Goal: Information Seeking & Learning: Learn about a topic

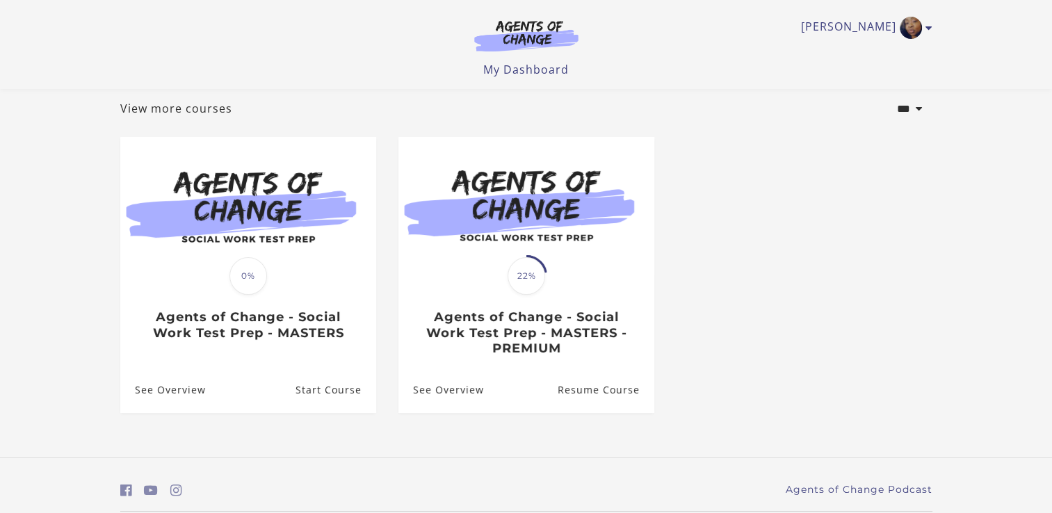
scroll to position [122, 0]
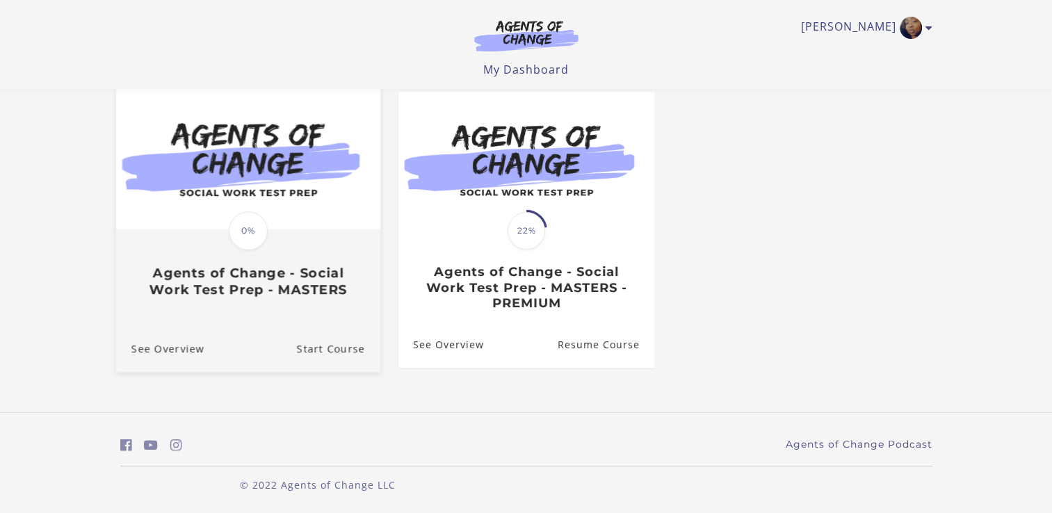
click at [186, 236] on div "Translation missing: en.liquid.partials.dashboard_course_card.progress_descript…" at bounding box center [247, 264] width 264 height 67
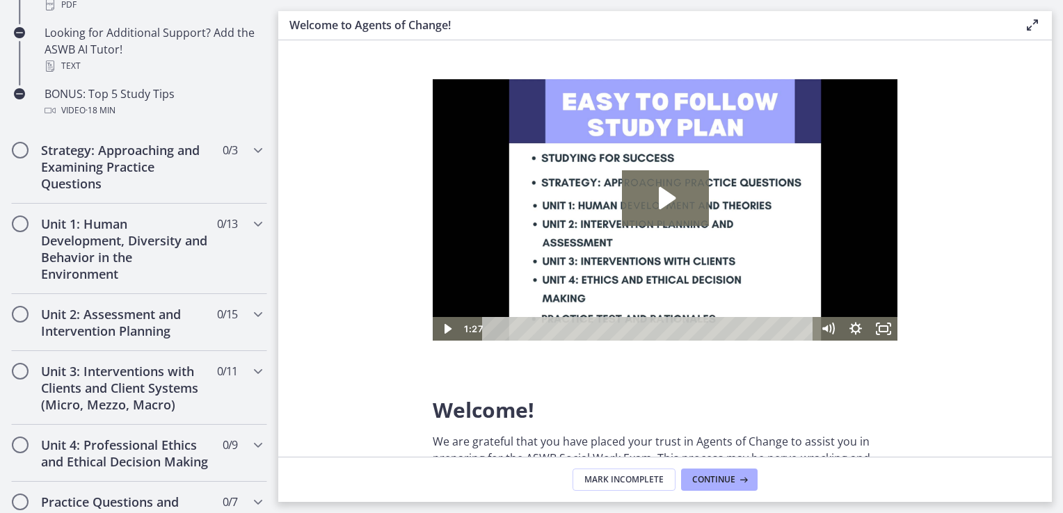
scroll to position [744, 0]
click at [125, 319] on h2 "Unit 2: Assessment and Intervention Planning" at bounding box center [126, 321] width 170 height 33
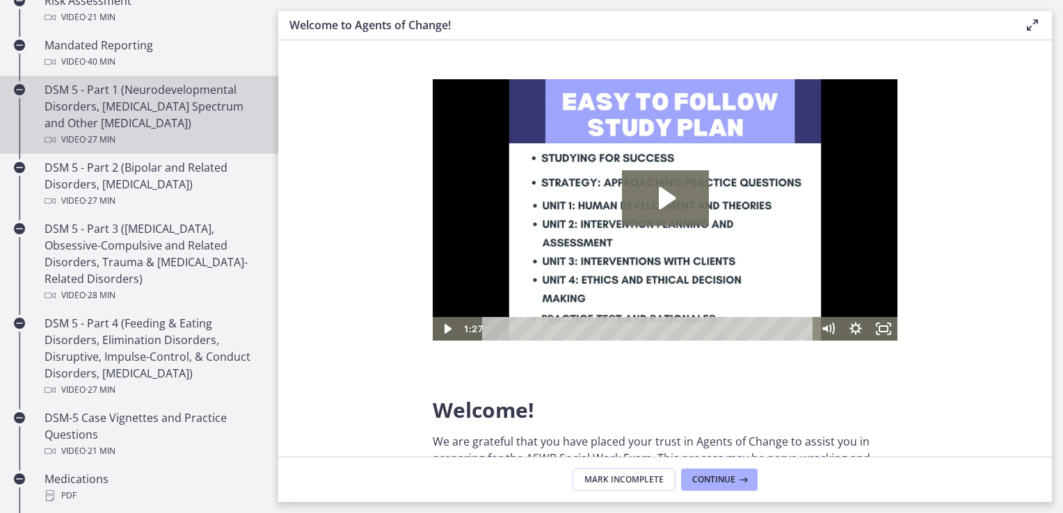
scroll to position [607, 0]
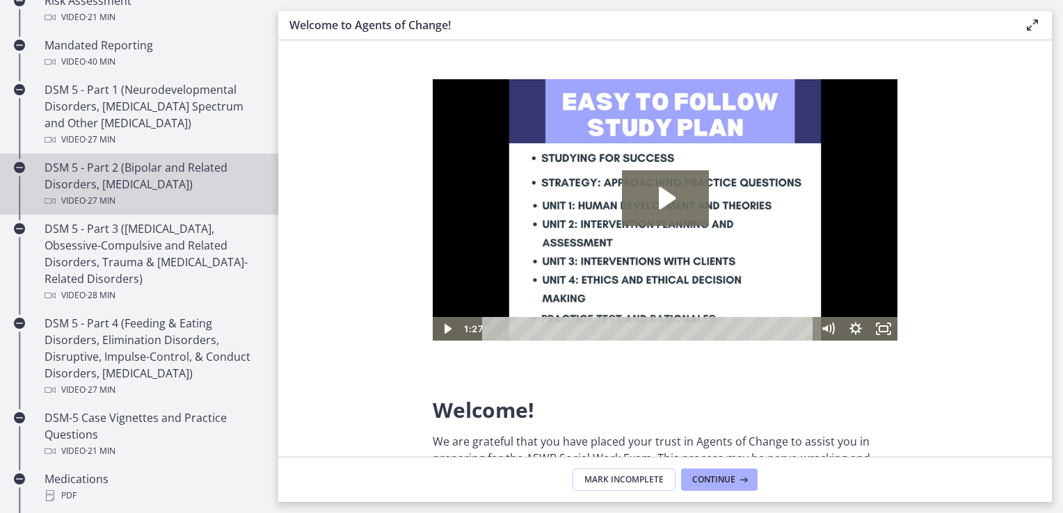
click at [112, 189] on div "DSM 5 - Part 2 (Bipolar and Related Disorders, [MEDICAL_DATA]) Video · 27 min" at bounding box center [153, 184] width 217 height 50
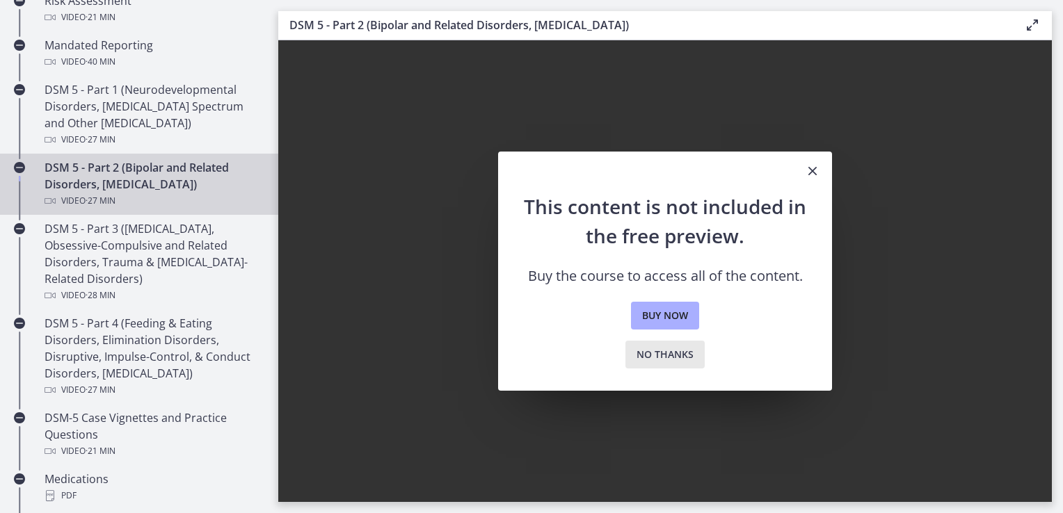
click at [659, 351] on span "No thanks" at bounding box center [664, 354] width 57 height 17
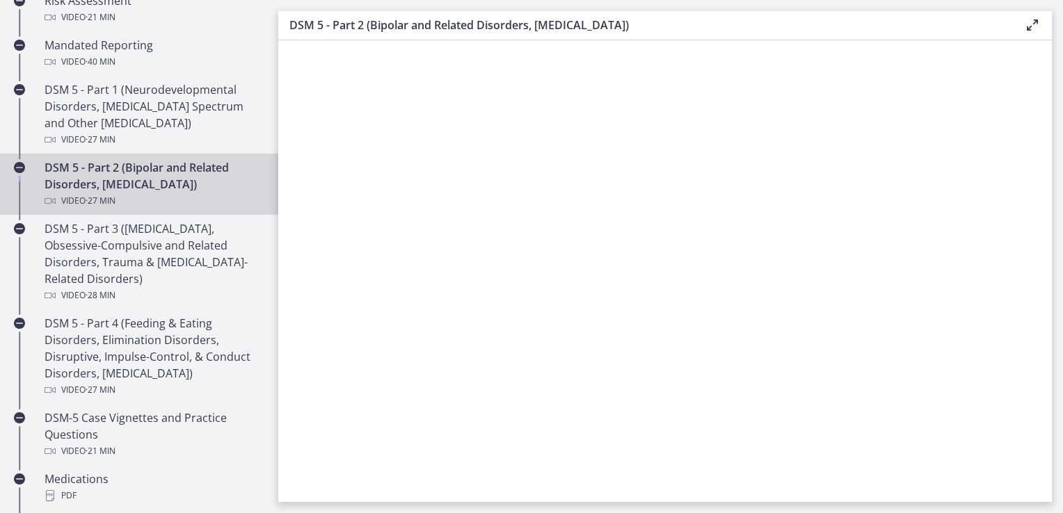
click at [196, 187] on div "DSM 5 - Part 2 (Bipolar and Related Disorders, [MEDICAL_DATA]) Video · 27 min" at bounding box center [153, 184] width 217 height 50
click at [195, 193] on div "Video · 27 min" at bounding box center [153, 201] width 217 height 17
click at [383, 34] on div "DSM 5 - Part 2 (Bipolar and Related Disorders, [MEDICAL_DATA]) Enable fullscreen" at bounding box center [664, 25] width 773 height 29
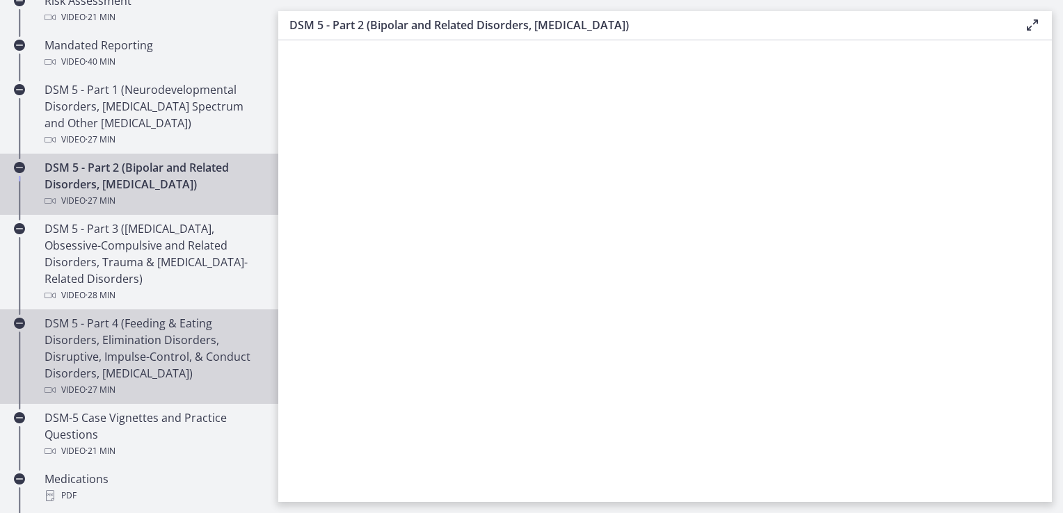
click at [150, 354] on div "DSM 5 - Part 4 (Feeding & Eating Disorders, Elimination Disorders, Disruptive, …" at bounding box center [153, 356] width 217 height 83
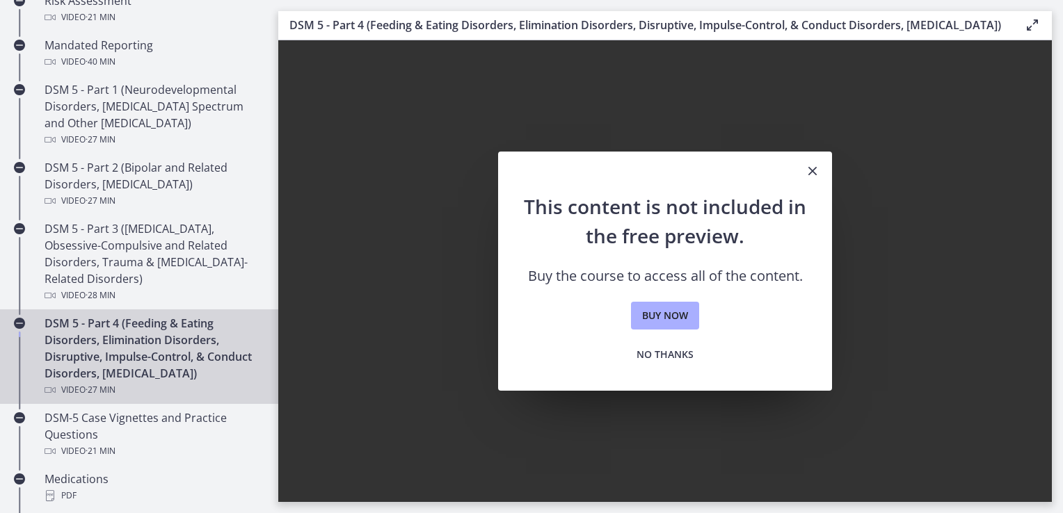
click at [808, 179] on icon "Close" at bounding box center [812, 171] width 17 height 17
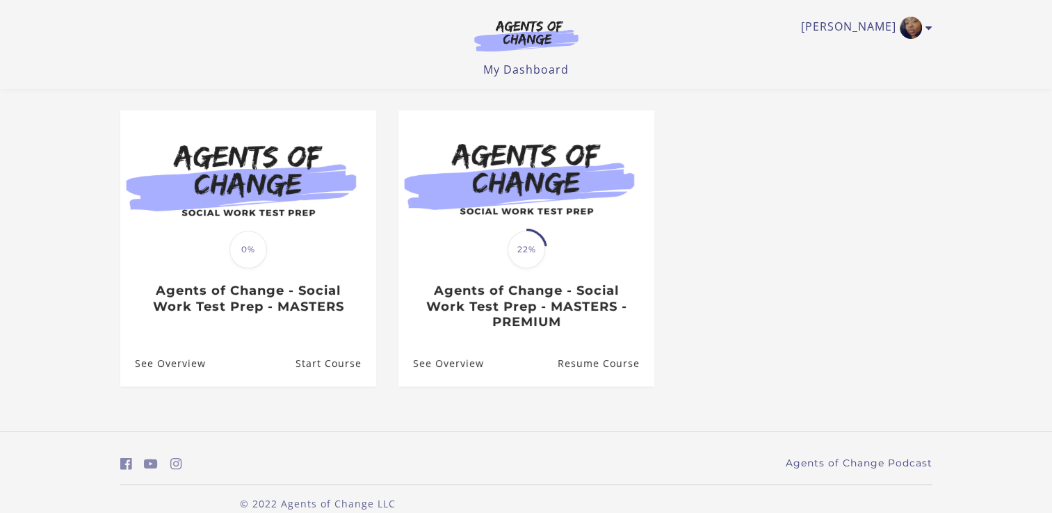
scroll to position [122, 0]
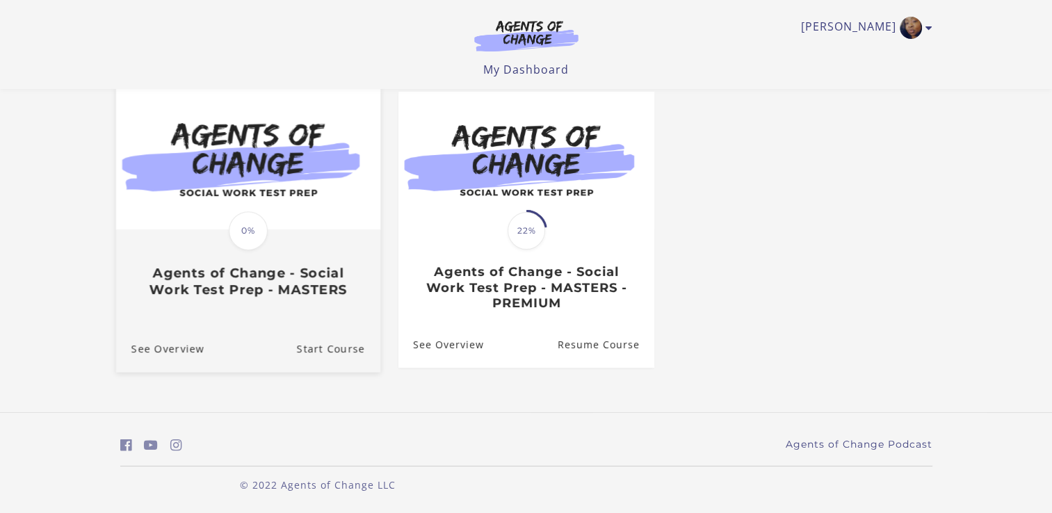
click at [259, 209] on div "Translation missing: en.liquid.partials.dashboard_course_card.progress_descript…" at bounding box center [248, 230] width 43 height 43
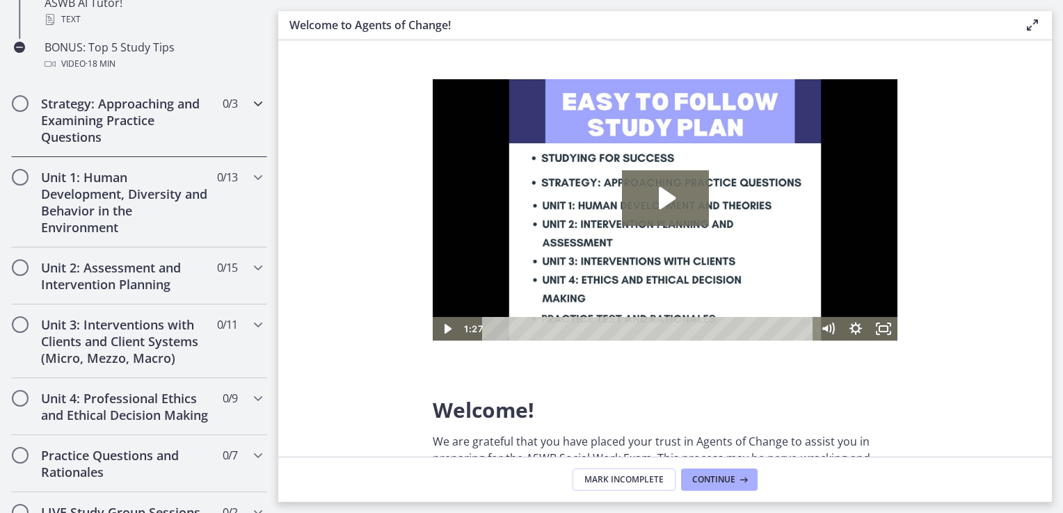
scroll to position [790, 0]
click at [123, 118] on h2 "Strategy: Approaching and Examining Practice Questions" at bounding box center [126, 120] width 170 height 50
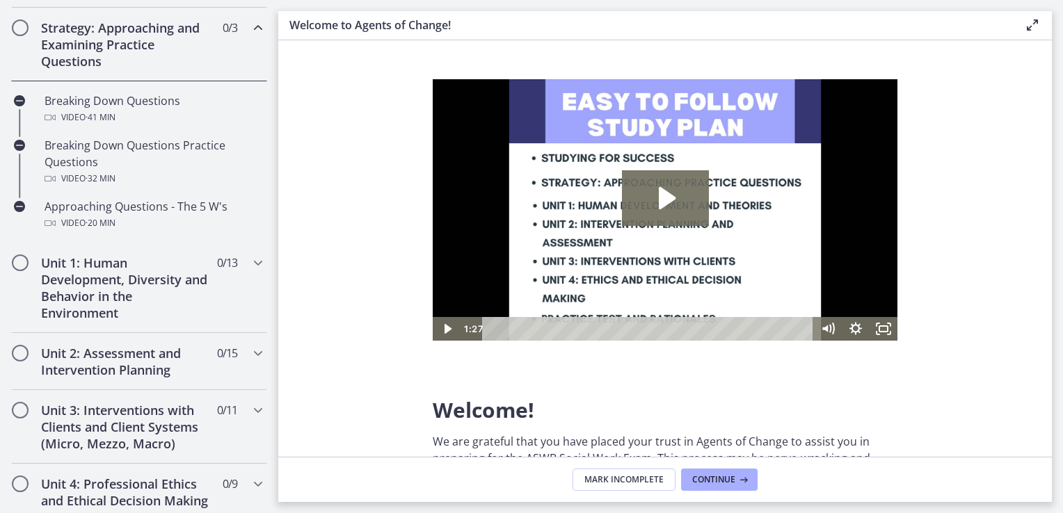
scroll to position [324, 0]
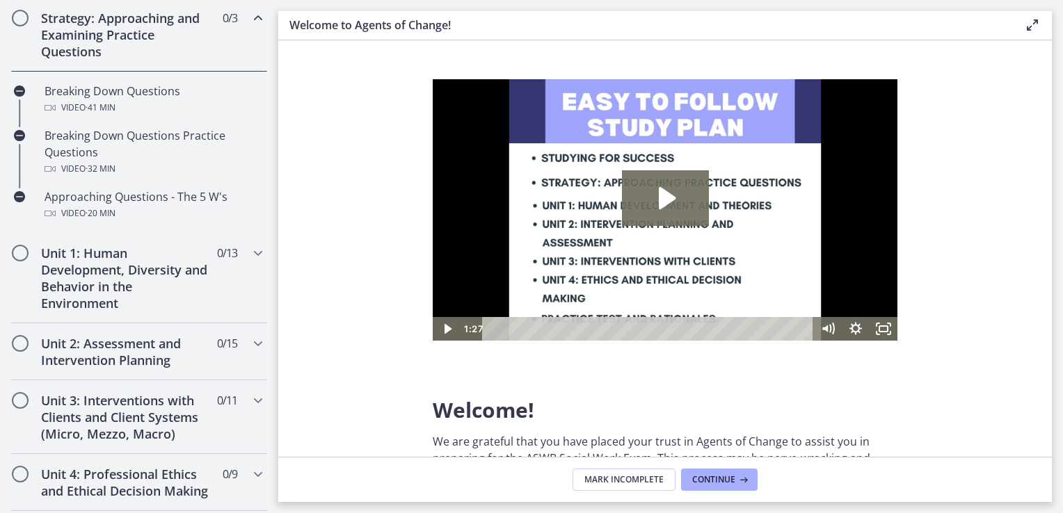
click at [113, 38] on h2 "Strategy: Approaching and Examining Practice Questions" at bounding box center [126, 35] width 170 height 50
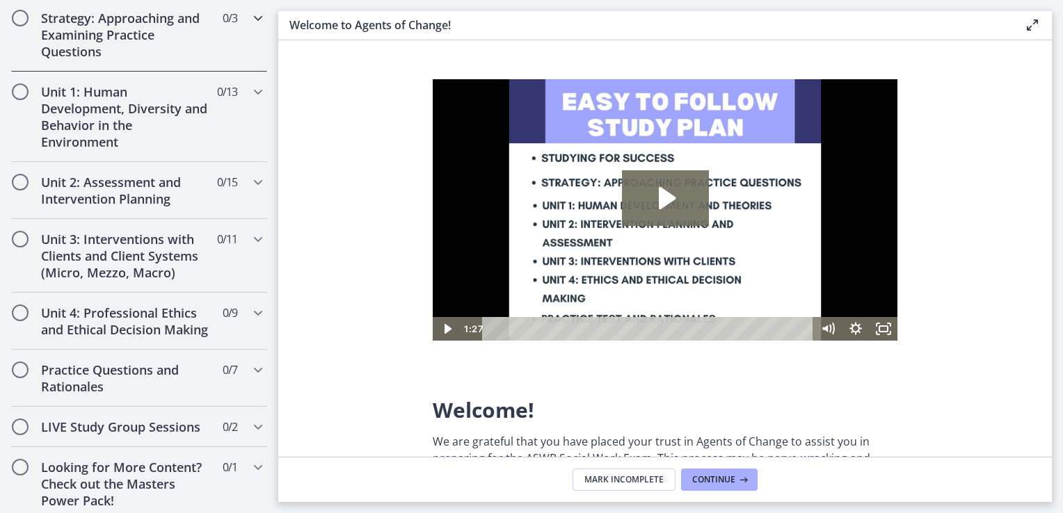
click at [113, 38] on h2 "Strategy: Approaching and Examining Practice Questions" at bounding box center [126, 35] width 170 height 50
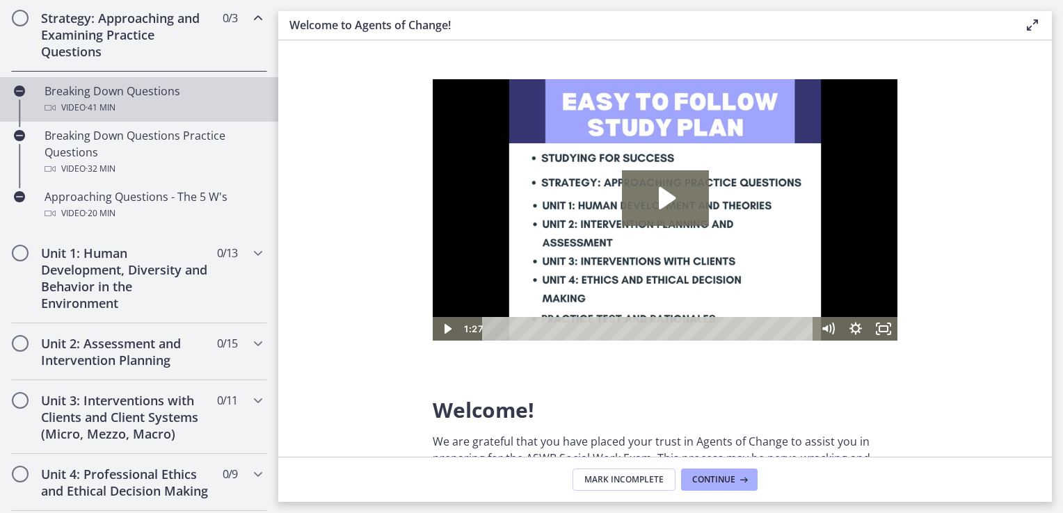
click at [136, 105] on div "Video · 41 min" at bounding box center [153, 107] width 217 height 17
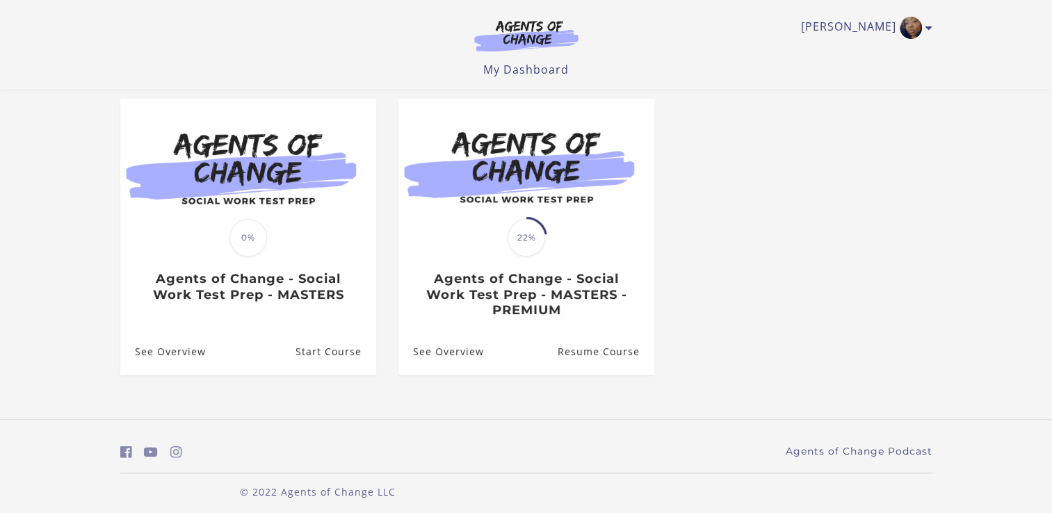
scroll to position [117, 0]
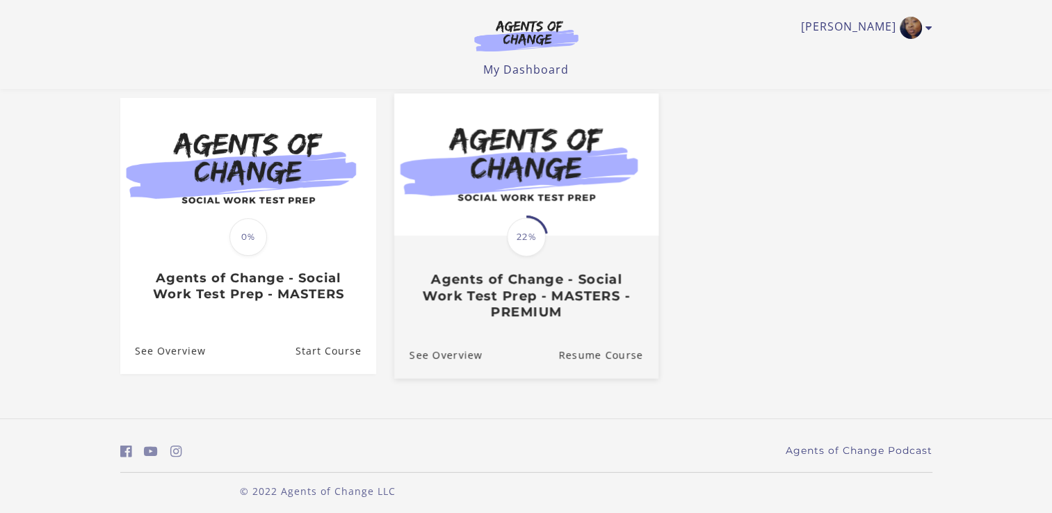
click at [511, 279] on h3 "Agents of Change - Social Work Test Prep - MASTERS - PREMIUM" at bounding box center [526, 296] width 234 height 49
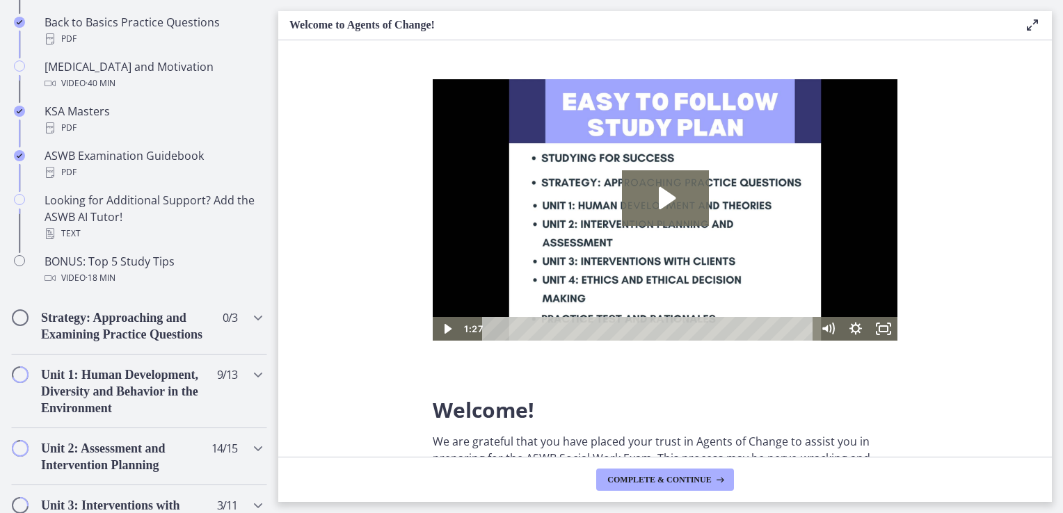
scroll to position [612, 0]
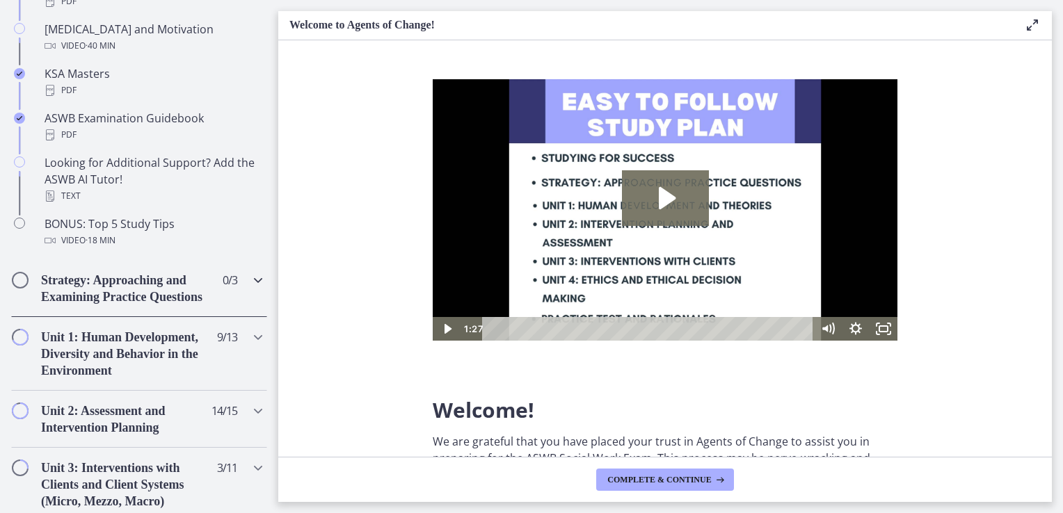
click at [131, 299] on h2 "Strategy: Approaching and Examining Practice Questions" at bounding box center [126, 288] width 170 height 33
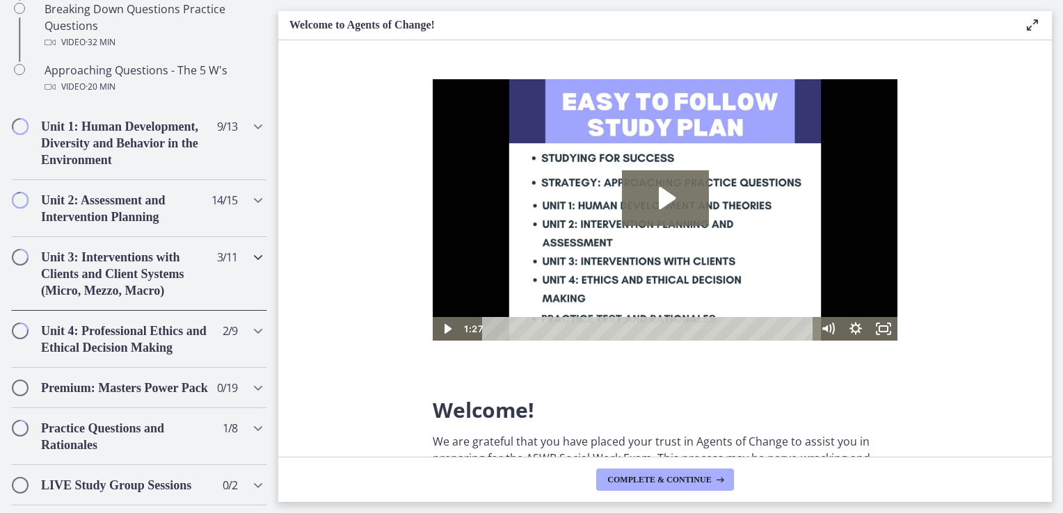
scroll to position [433, 0]
click at [92, 163] on h2 "Unit 1: Human Development, Diversity and Behavior in the Environment" at bounding box center [126, 144] width 170 height 50
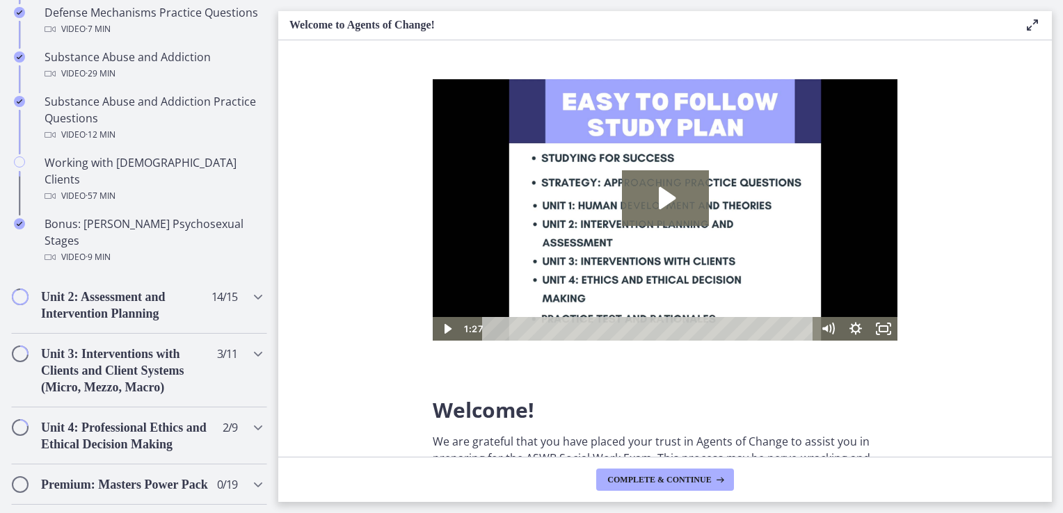
scroll to position [883, 0]
click at [88, 310] on h2 "Unit 2: Assessment and Intervention Planning" at bounding box center [126, 304] width 170 height 33
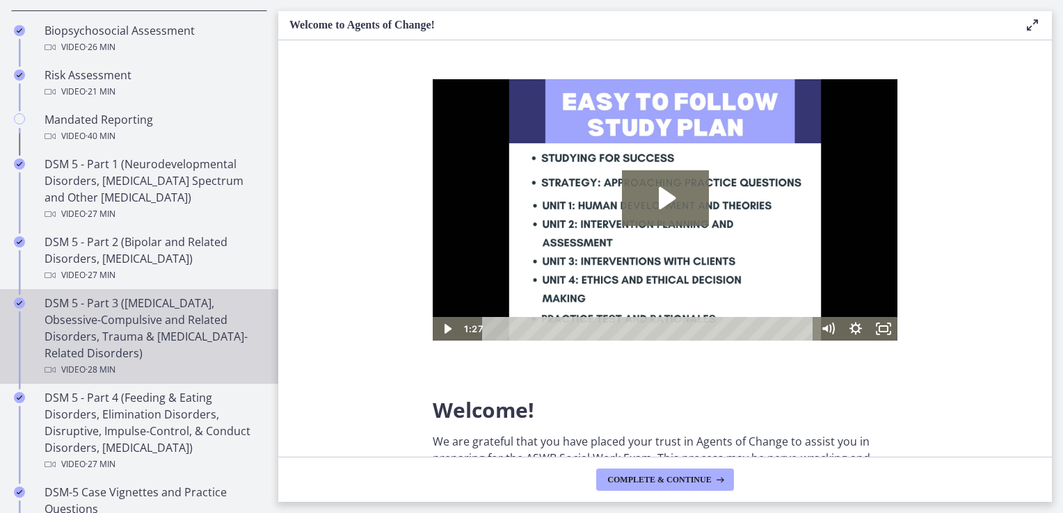
scroll to position [453, 0]
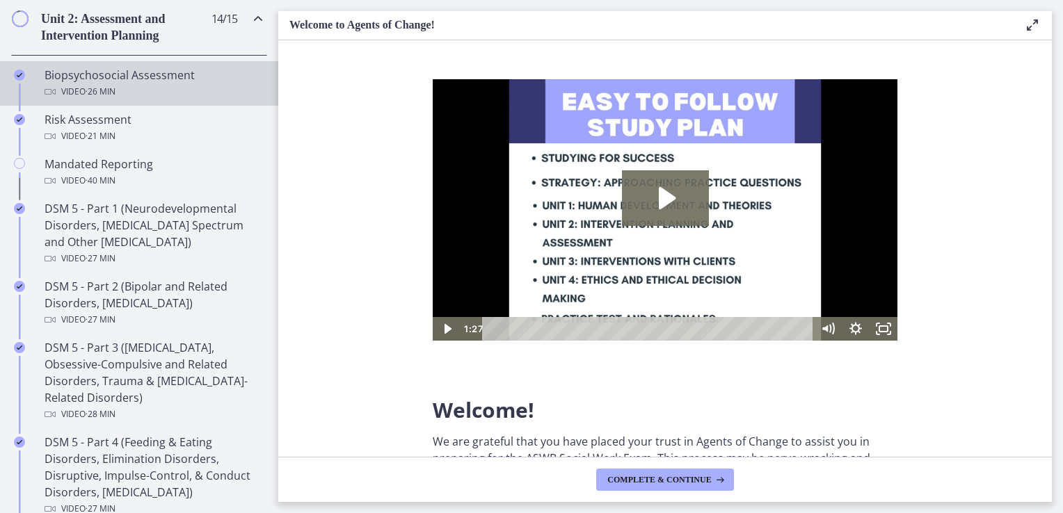
click at [150, 100] on div "Biopsychosocial Assessment Video · 26 min" at bounding box center [153, 83] width 217 height 33
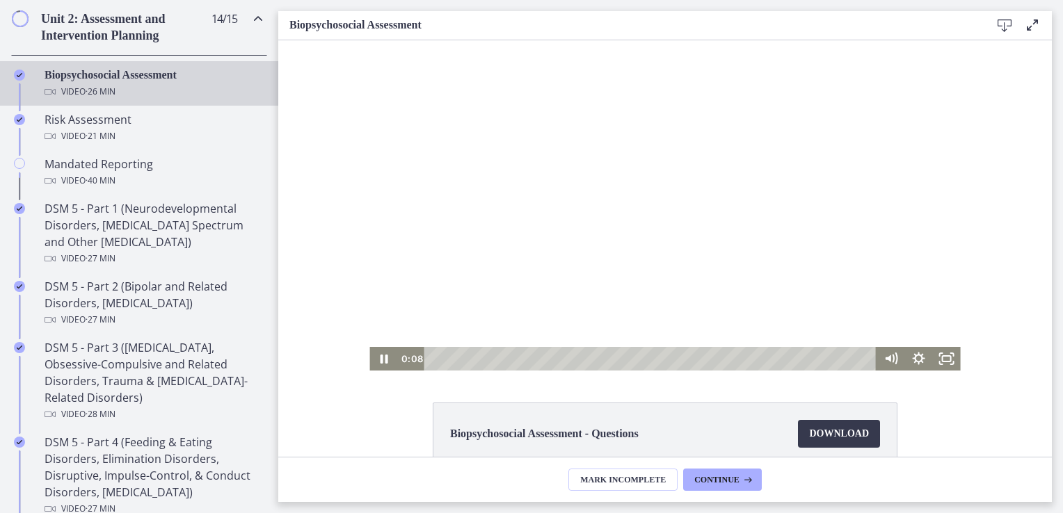
click at [434, 358] on div "0:08" at bounding box center [651, 359] width 435 height 24
click at [571, 283] on div at bounding box center [664, 205] width 591 height 330
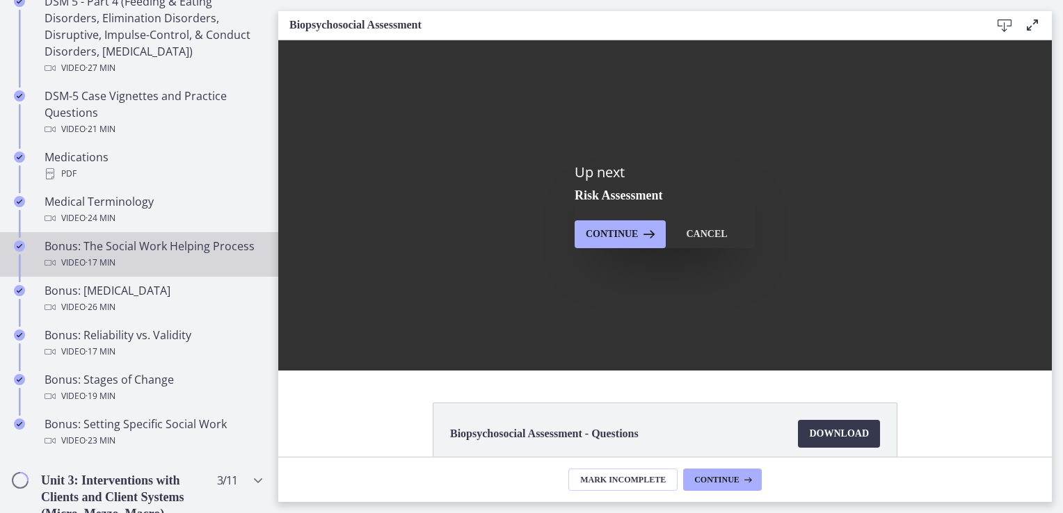
scroll to position [894, 0]
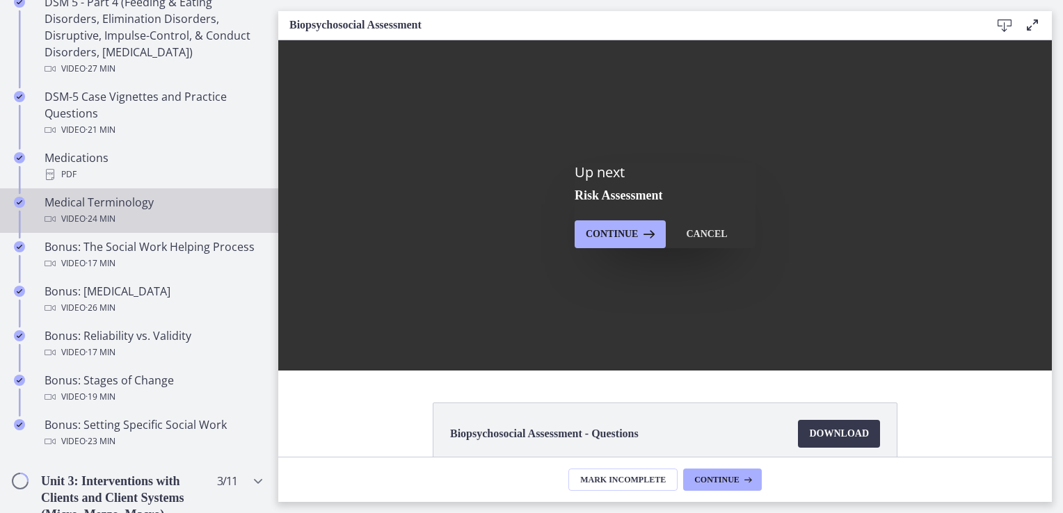
click at [104, 227] on div "Medical Terminology Video · 24 min" at bounding box center [153, 210] width 217 height 33
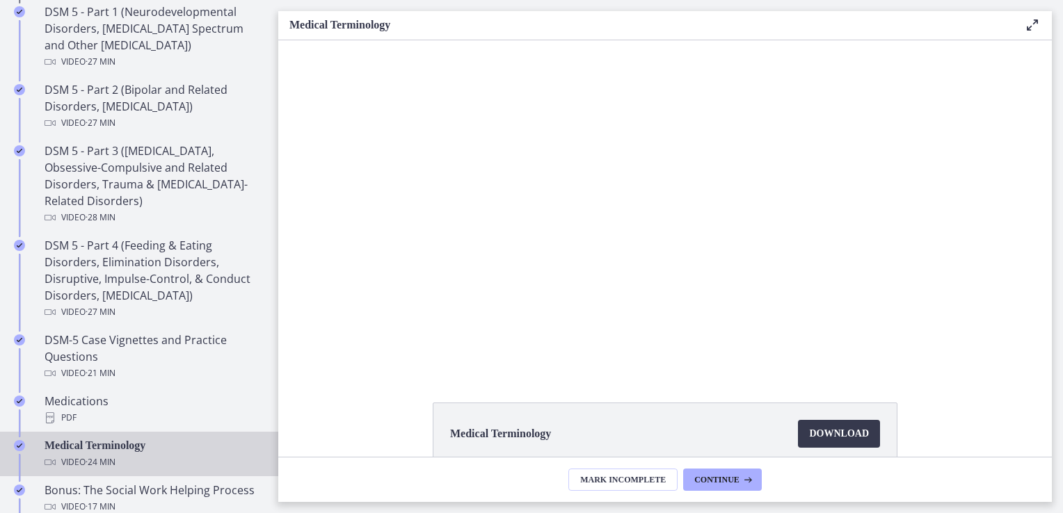
scroll to position [637, 0]
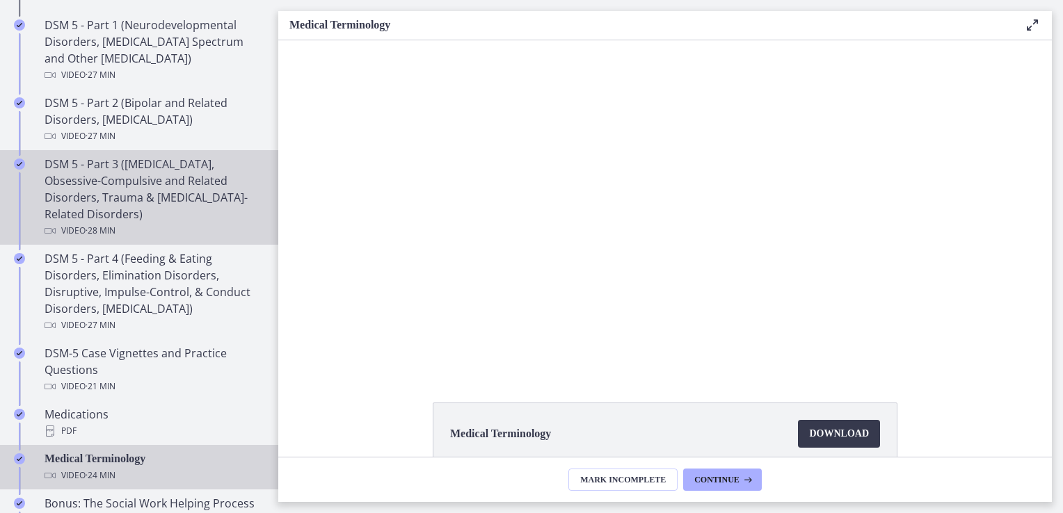
click at [111, 216] on div "DSM 5 - Part 3 (Anxiety Disorders, Obsessive-Compulsive and Related Disorders, …" at bounding box center [153, 197] width 217 height 83
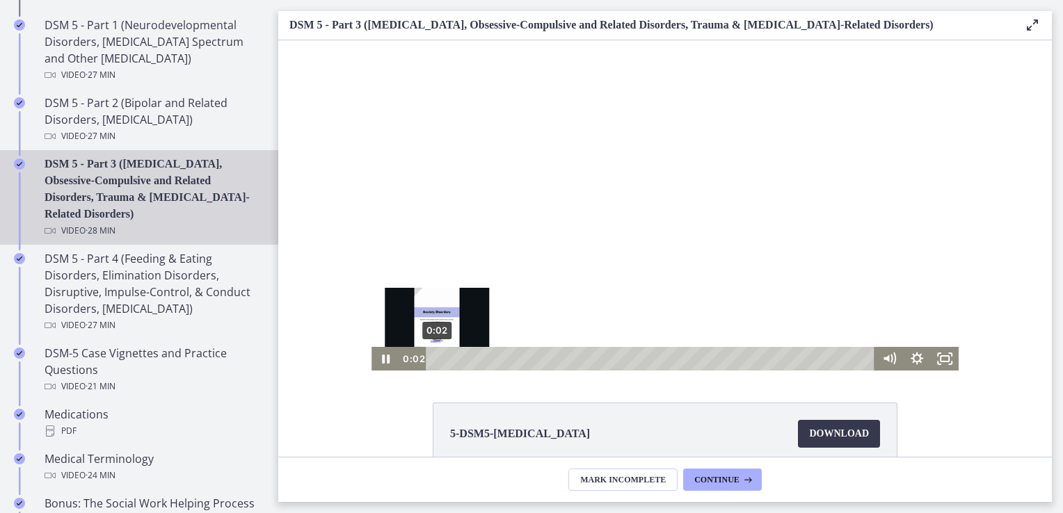
click at [436, 355] on div "0:02" at bounding box center [652, 359] width 432 height 24
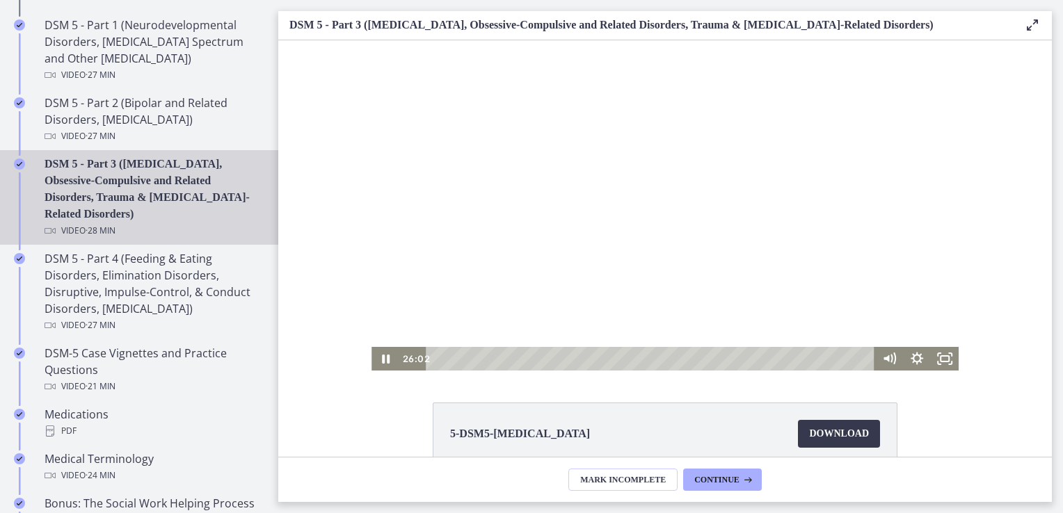
click at [615, 266] on div at bounding box center [664, 205] width 587 height 330
click at [616, 271] on div at bounding box center [664, 205] width 587 height 330
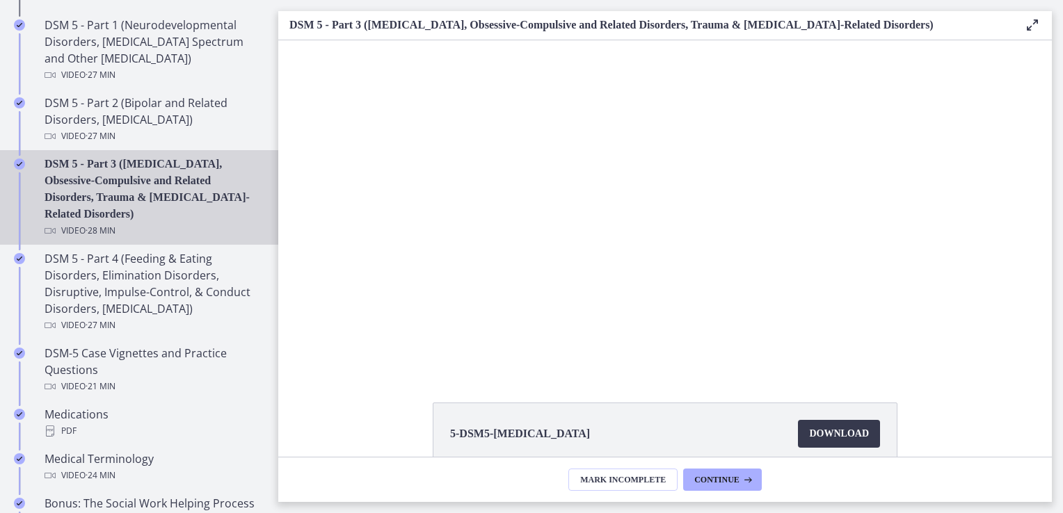
click at [616, 271] on div at bounding box center [664, 205] width 587 height 330
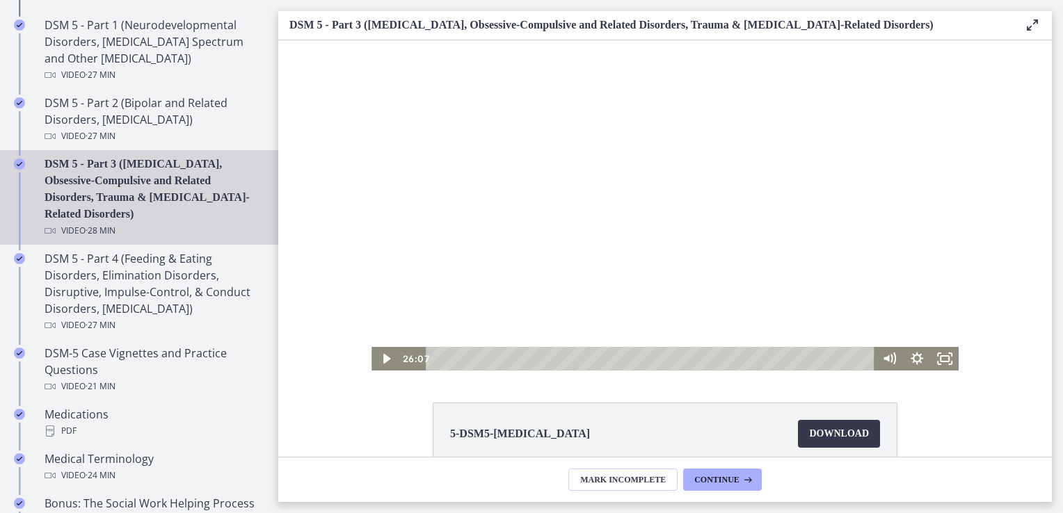
click at [616, 271] on div at bounding box center [664, 205] width 587 height 330
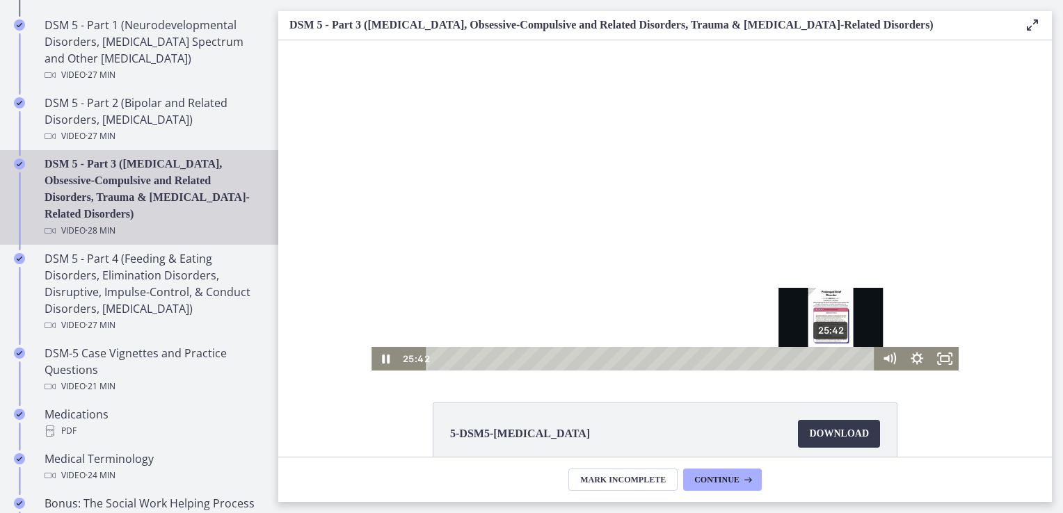
click at [826, 358] on div "25:42" at bounding box center [652, 359] width 432 height 24
click at [826, 358] on div "Playbar" at bounding box center [830, 359] width 8 height 8
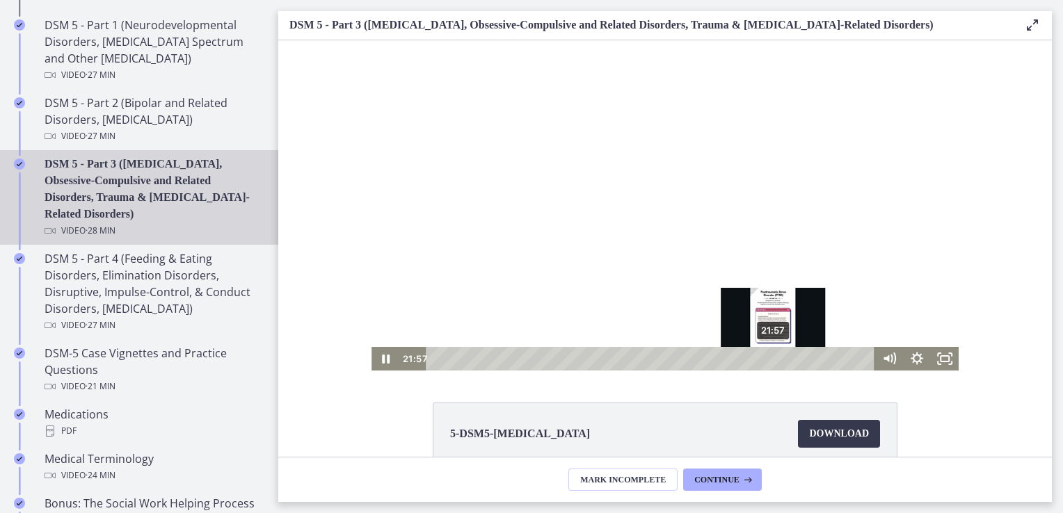
click at [769, 355] on div "21:57" at bounding box center [652, 359] width 432 height 24
click at [769, 355] on div "Playbar" at bounding box center [773, 359] width 8 height 8
click at [760, 355] on div "21:22" at bounding box center [652, 359] width 432 height 24
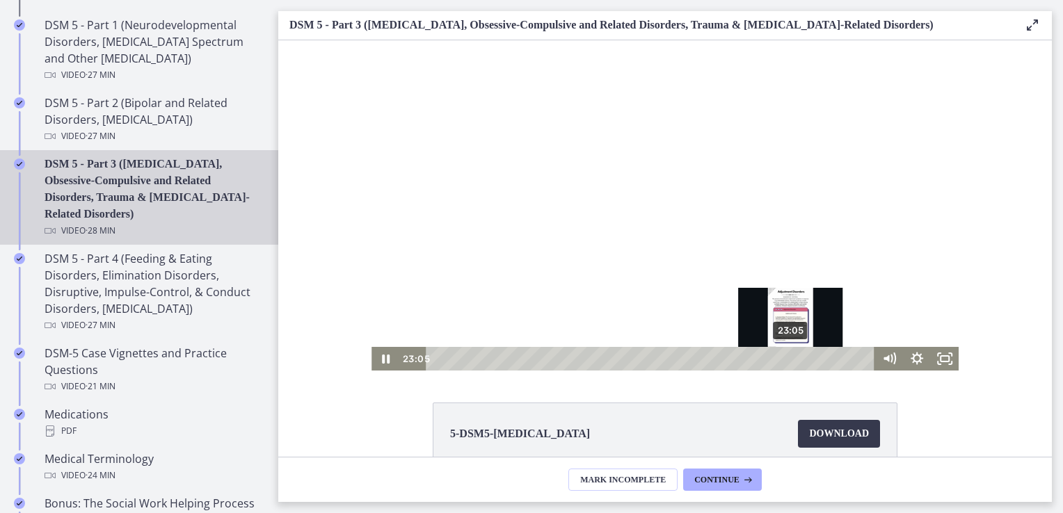
click at [786, 364] on div "23:05" at bounding box center [652, 359] width 432 height 24
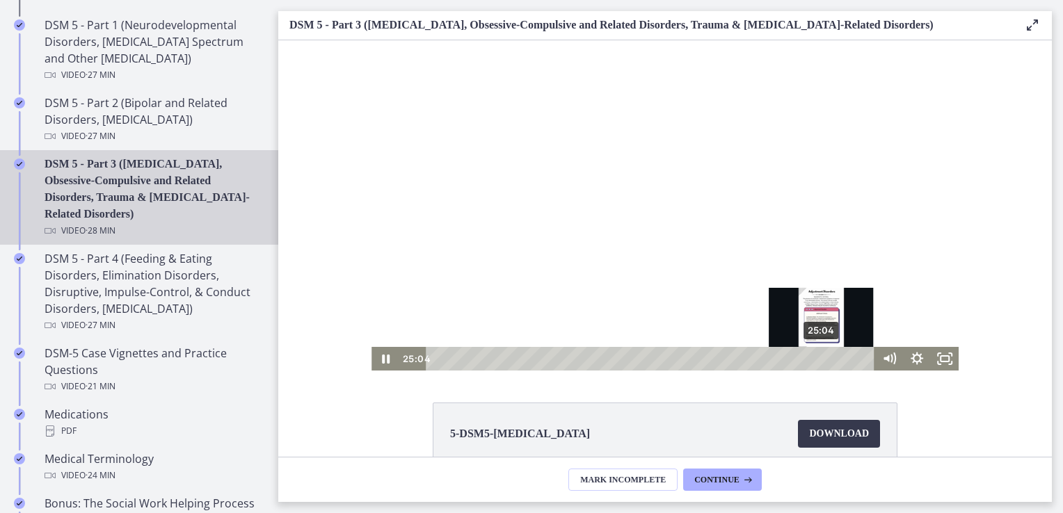
drag, startPoint x: 755, startPoint y: 357, endPoint x: 814, endPoint y: 355, distance: 59.2
click at [817, 355] on div "25:04" at bounding box center [652, 359] width 432 height 24
click at [819, 355] on div "Playbar" at bounding box center [823, 359] width 8 height 8
click at [822, 356] on div "25:26" at bounding box center [652, 359] width 432 height 24
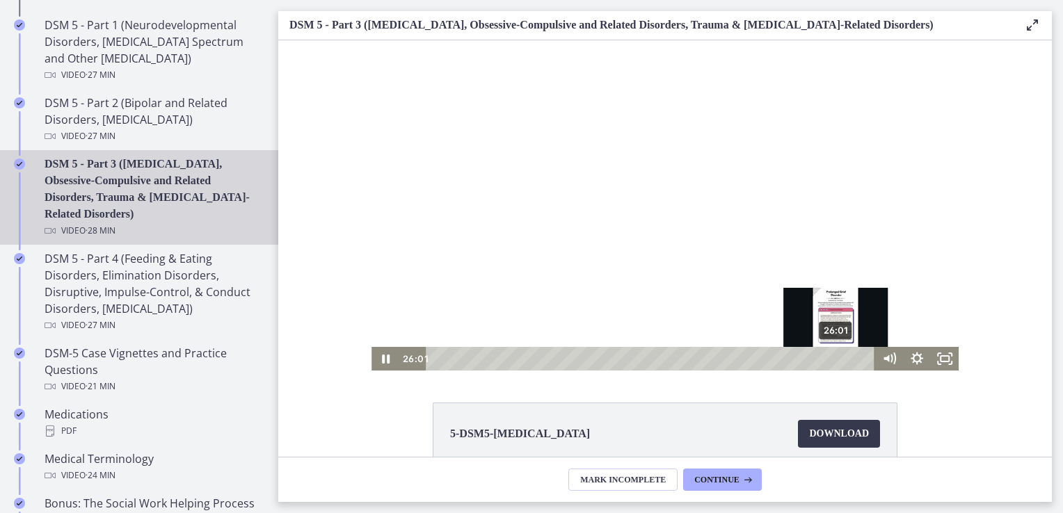
click at [831, 355] on div "26:01" at bounding box center [652, 359] width 432 height 24
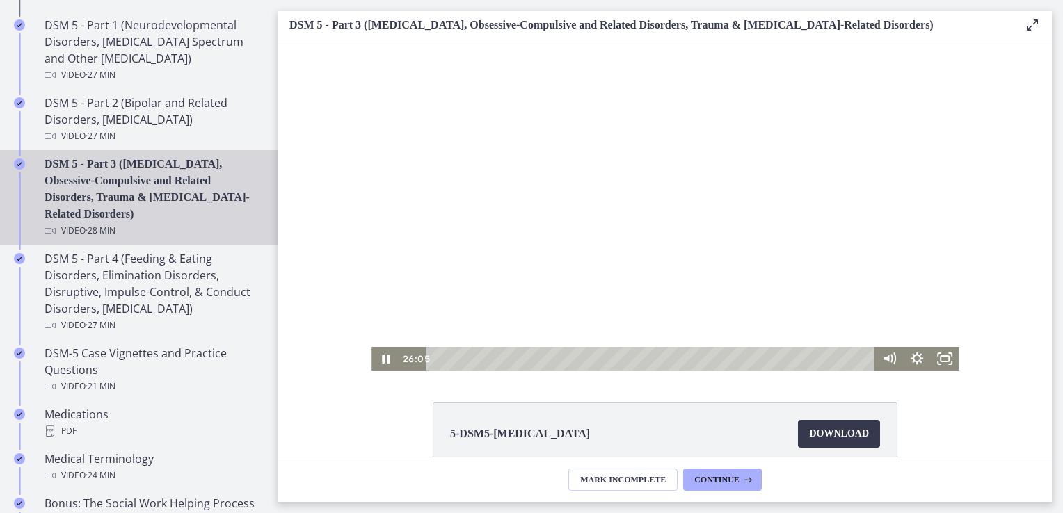
click at [760, 325] on div at bounding box center [664, 205] width 587 height 330
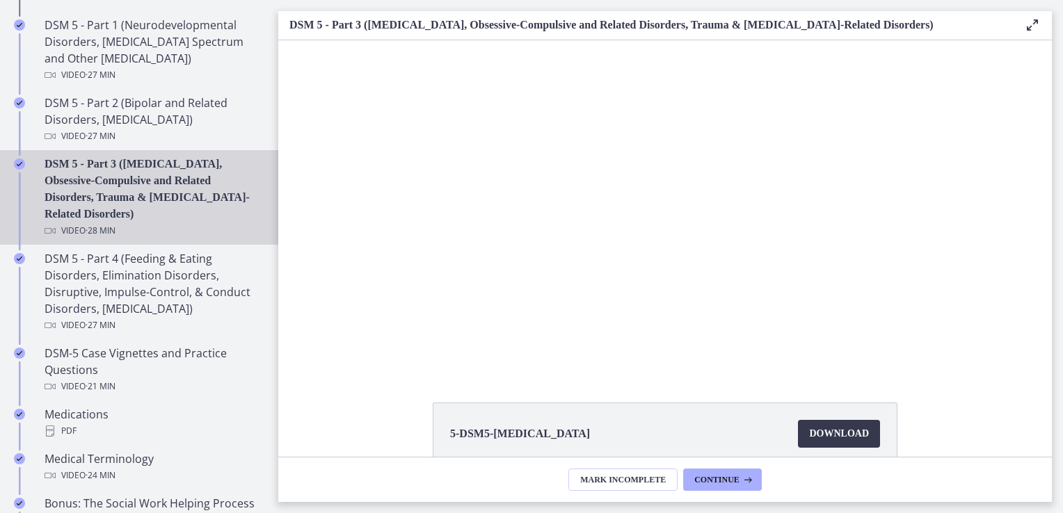
click at [760, 325] on div at bounding box center [664, 205] width 587 height 330
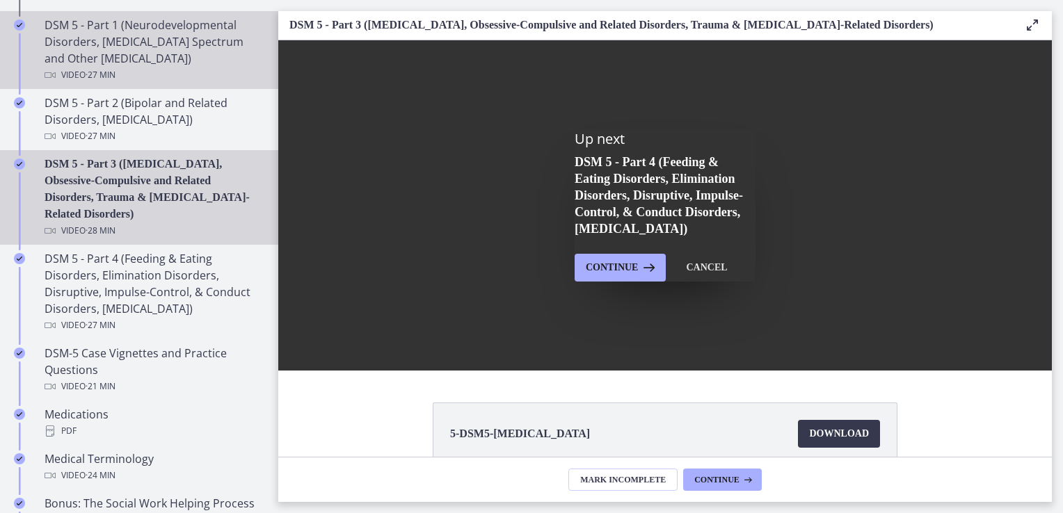
click at [146, 60] on div "DSM 5 - Part 1 (Neurodevelopmental Disorders, Schizophrenia Spectrum and Other …" at bounding box center [153, 50] width 217 height 67
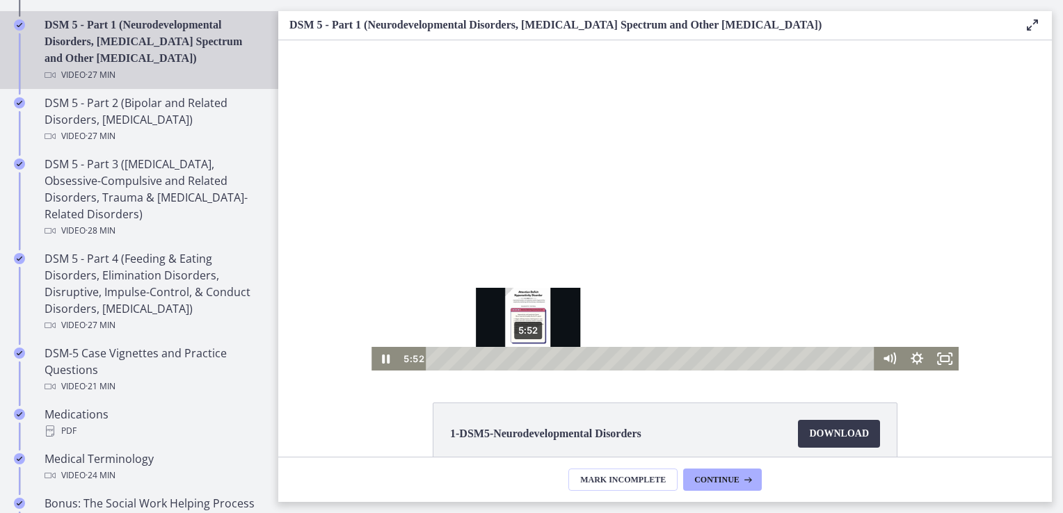
click at [523, 358] on div "5:52" at bounding box center [652, 359] width 432 height 24
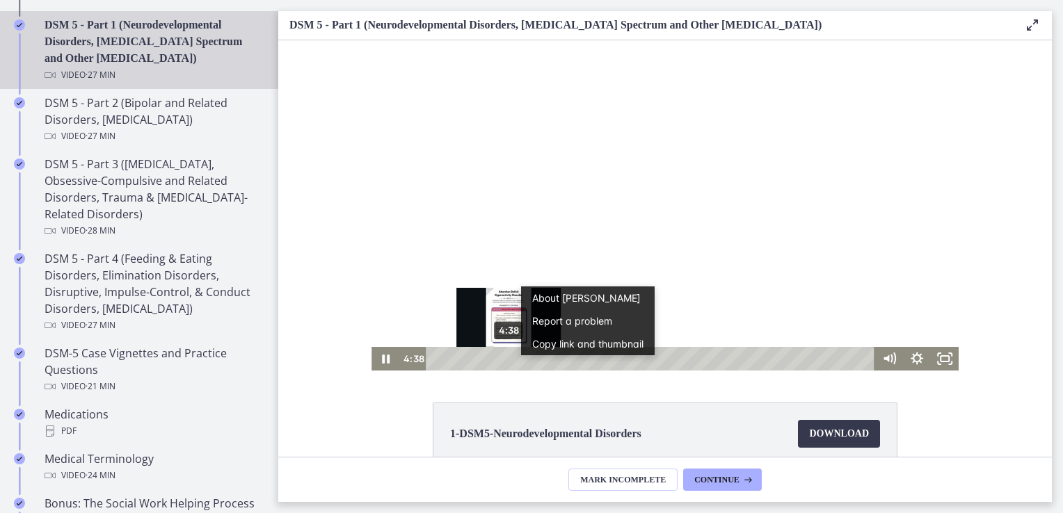
click at [504, 356] on div "4:38" at bounding box center [652, 359] width 432 height 24
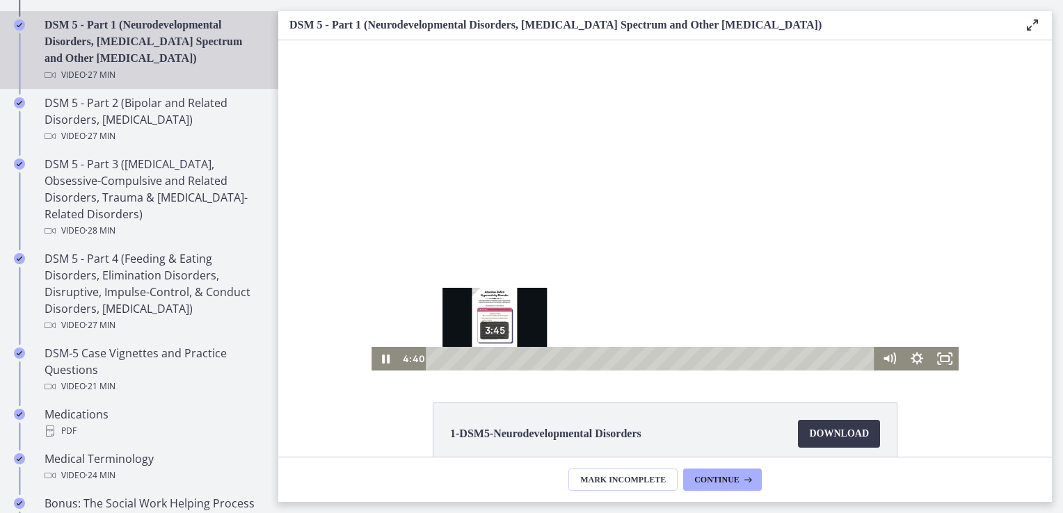
click at [490, 358] on div "3:45" at bounding box center [652, 359] width 432 height 24
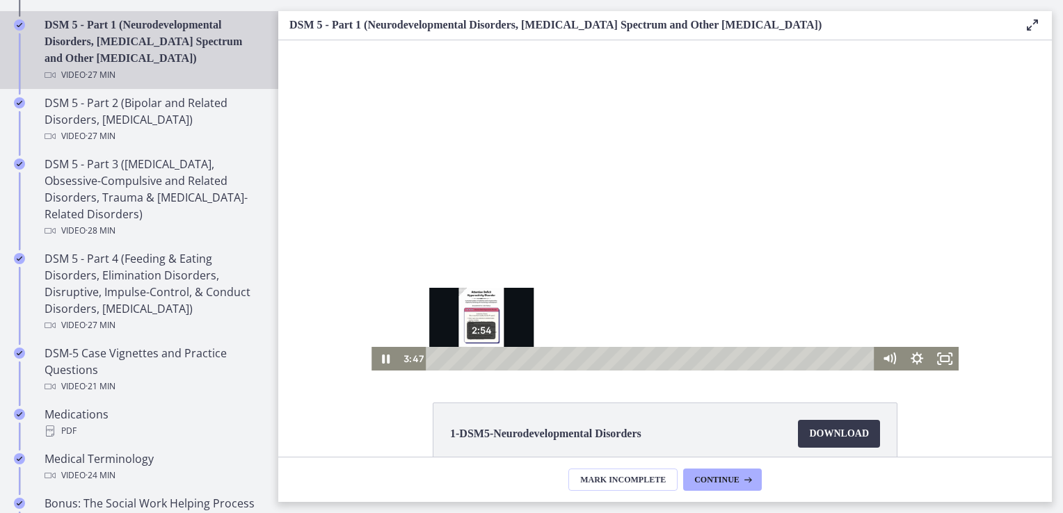
click at [476, 360] on div "2:54" at bounding box center [652, 359] width 432 height 24
click at [467, 360] on div "2:20" at bounding box center [652, 359] width 432 height 24
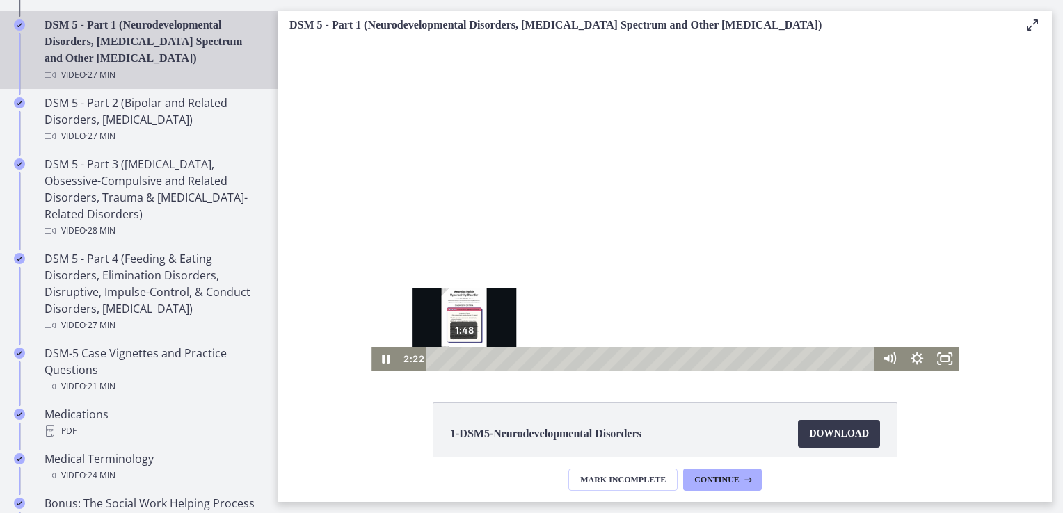
click at [458, 358] on div "1:48" at bounding box center [652, 359] width 432 height 24
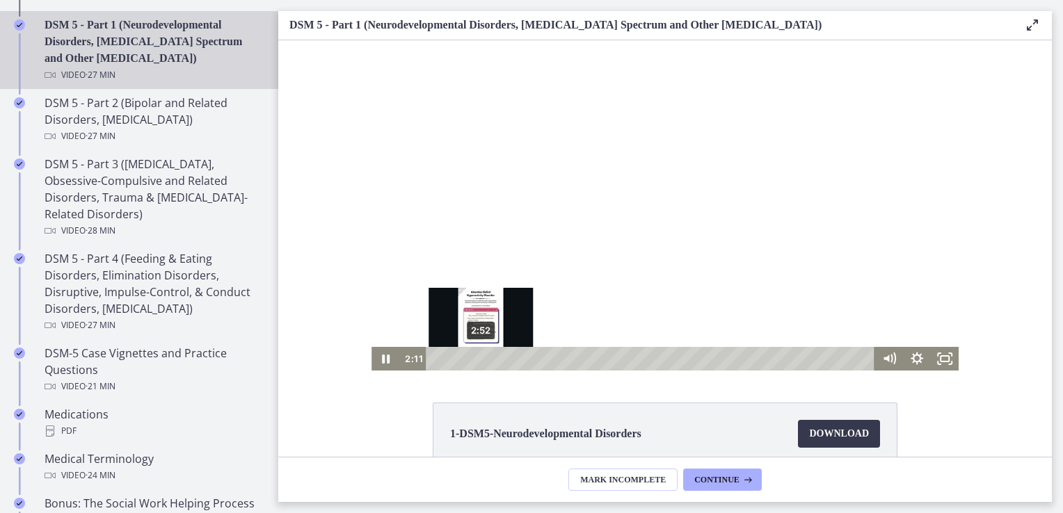
click at [476, 357] on div "2:52" at bounding box center [652, 359] width 432 height 24
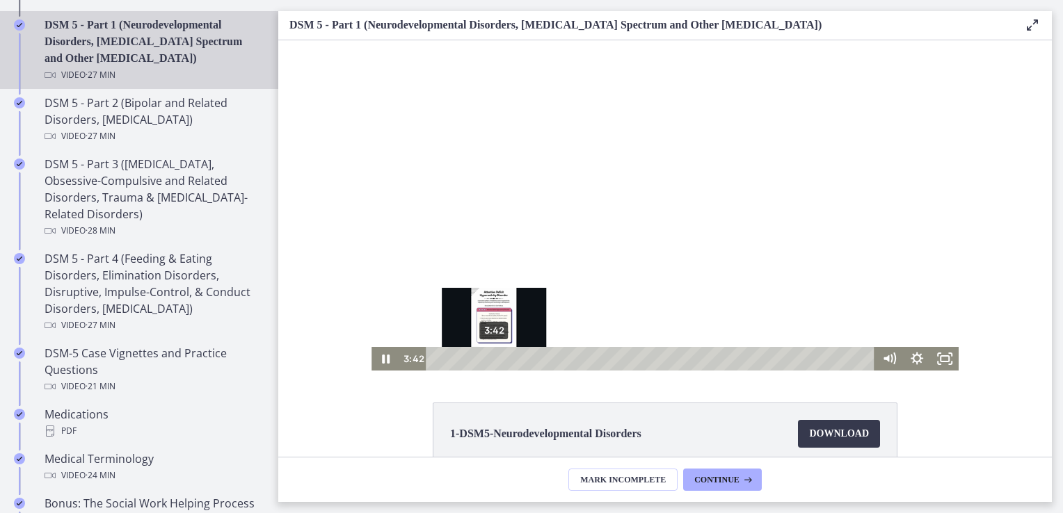
click at [489, 355] on div "3:42" at bounding box center [652, 359] width 432 height 24
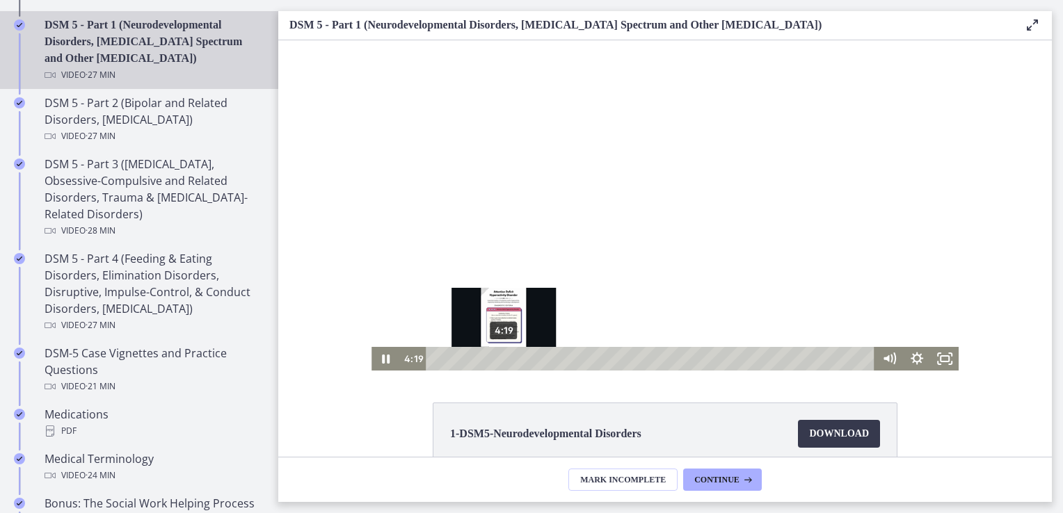
click at [499, 355] on div "4:19" at bounding box center [652, 359] width 432 height 24
click at [506, 355] on div "4:46" at bounding box center [652, 359] width 432 height 24
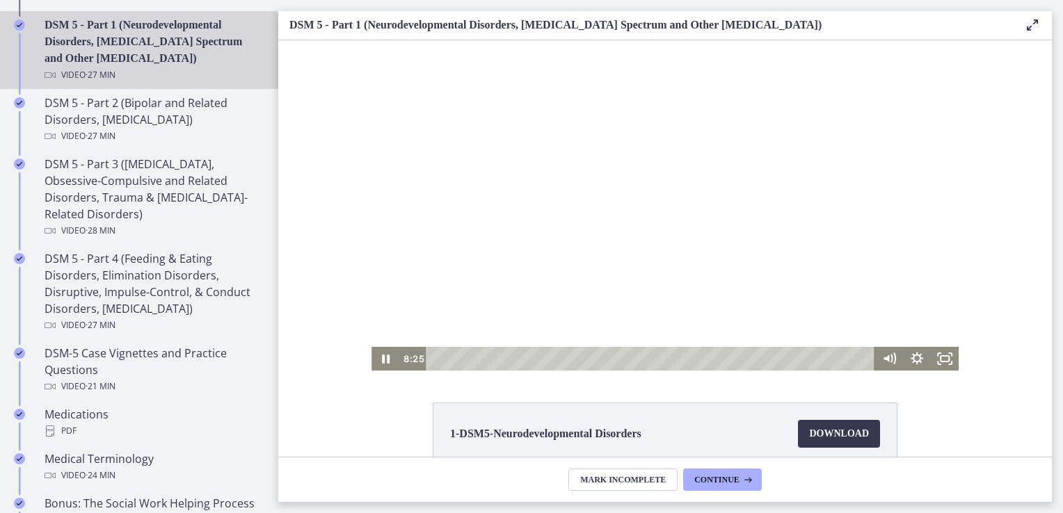
click at [506, 288] on div at bounding box center [664, 205] width 587 height 330
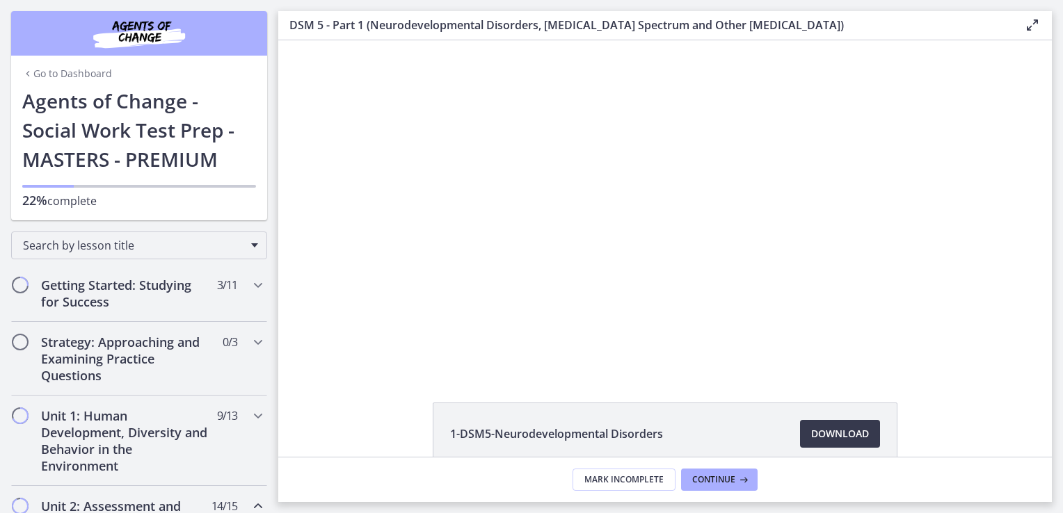
scroll to position [637, 0]
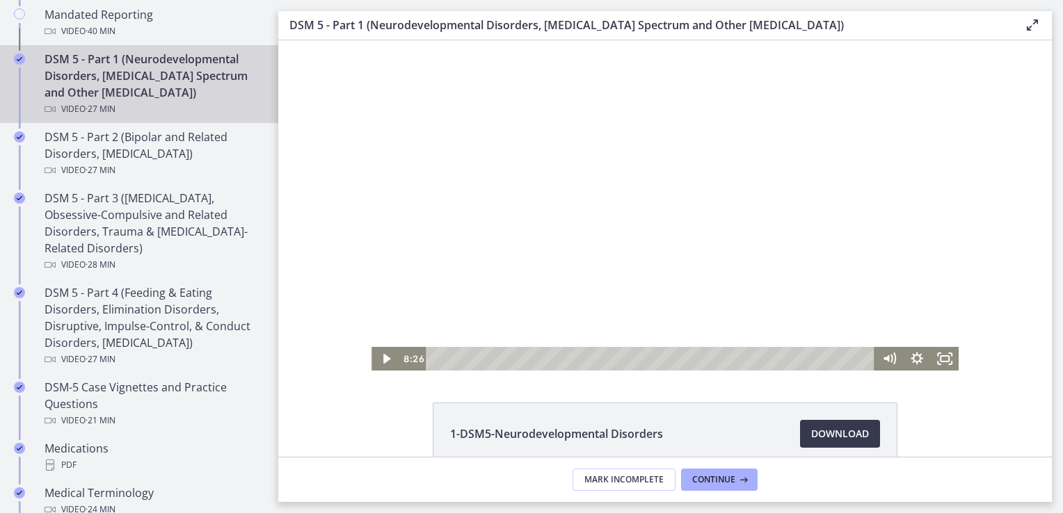
click at [512, 204] on div at bounding box center [664, 205] width 587 height 330
click at [508, 197] on div at bounding box center [664, 205] width 587 height 330
click at [610, 203] on div at bounding box center [664, 205] width 587 height 330
click at [610, 210] on div at bounding box center [664, 205] width 587 height 330
click at [610, 211] on div at bounding box center [664, 205] width 587 height 330
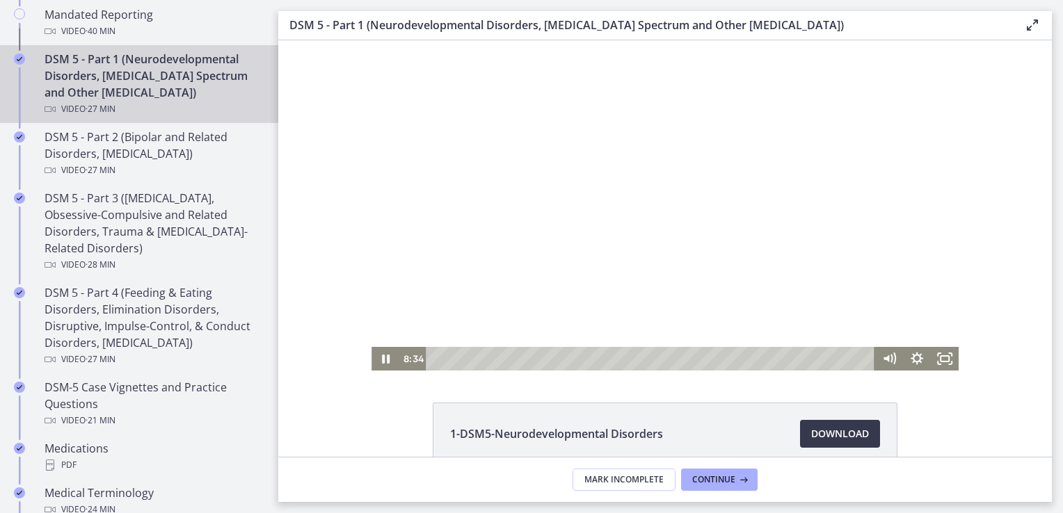
click at [610, 211] on div at bounding box center [664, 205] width 587 height 330
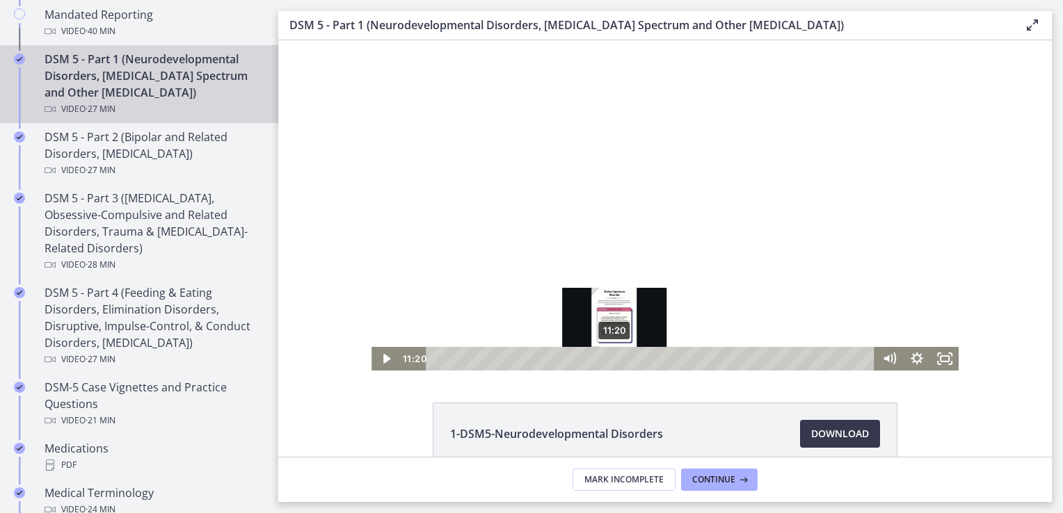
scroll to position [0, 0]
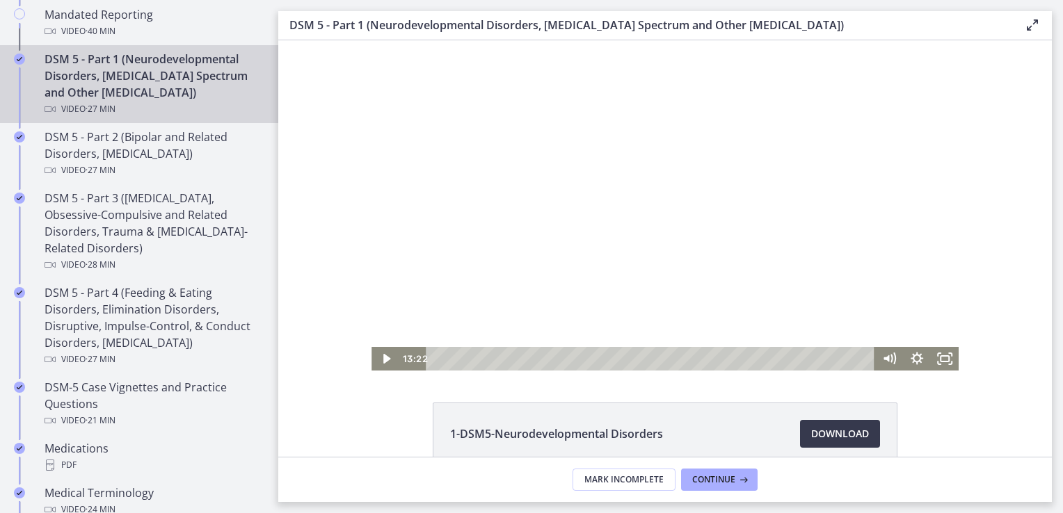
click at [620, 324] on div at bounding box center [664, 205] width 587 height 330
click at [551, 307] on div at bounding box center [664, 205] width 587 height 330
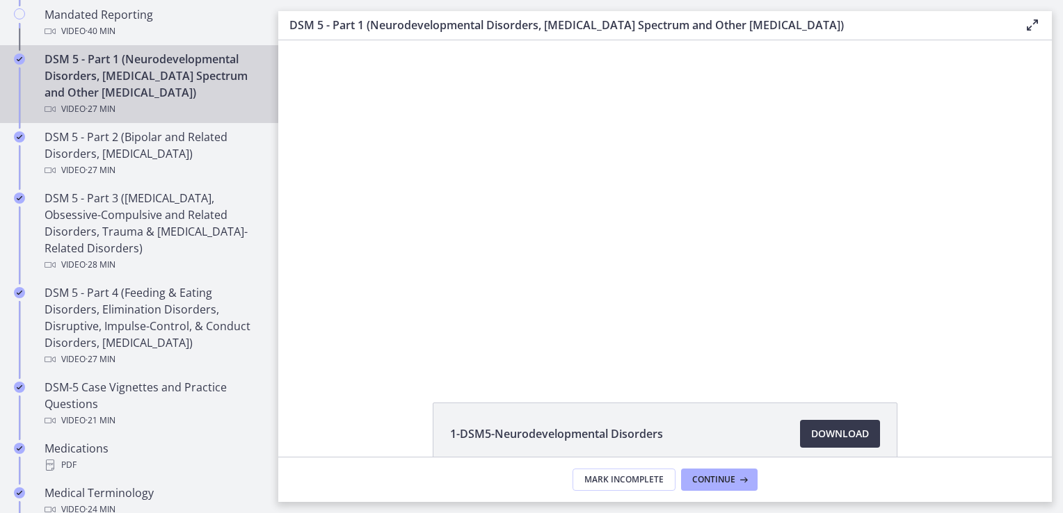
click at [608, 337] on div at bounding box center [664, 205] width 587 height 330
